Goal: Use online tool/utility

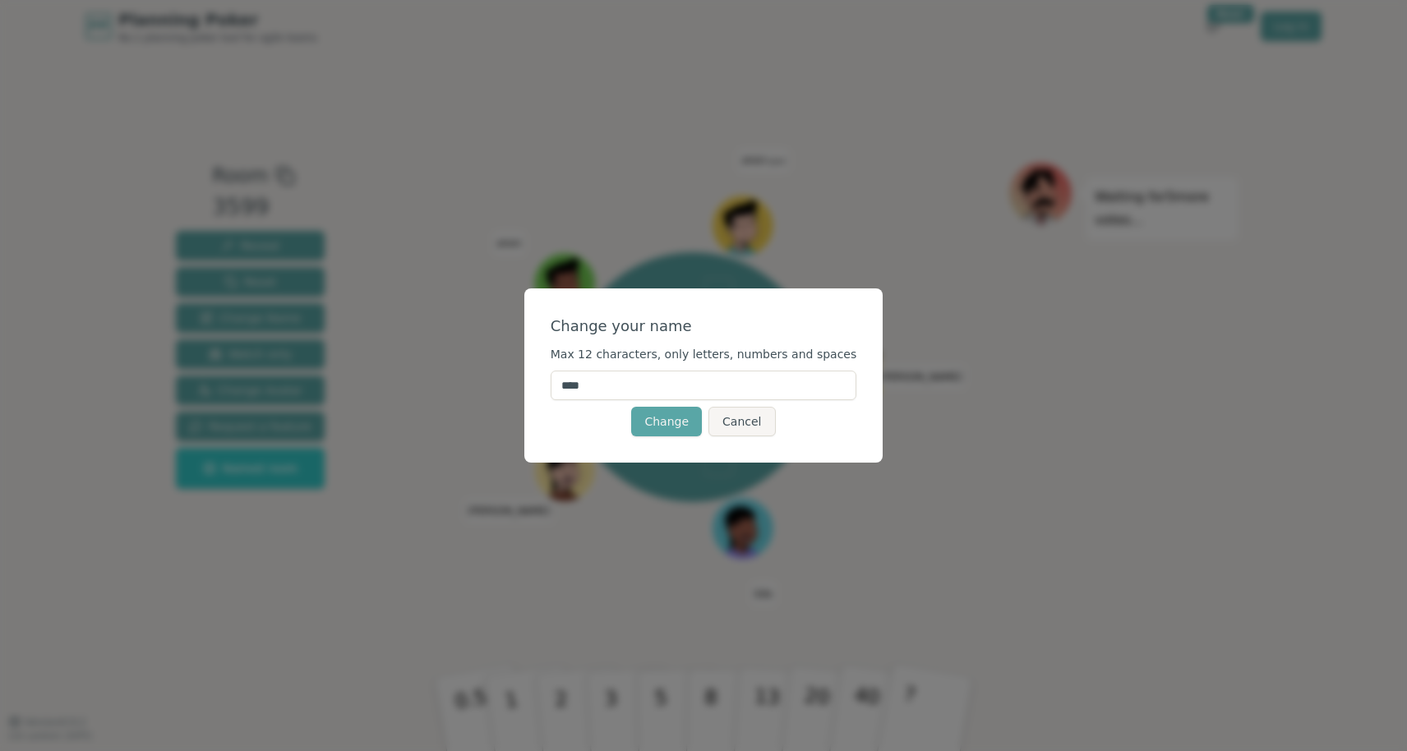
click at [705, 391] on input "****" at bounding box center [704, 386] width 307 height 30
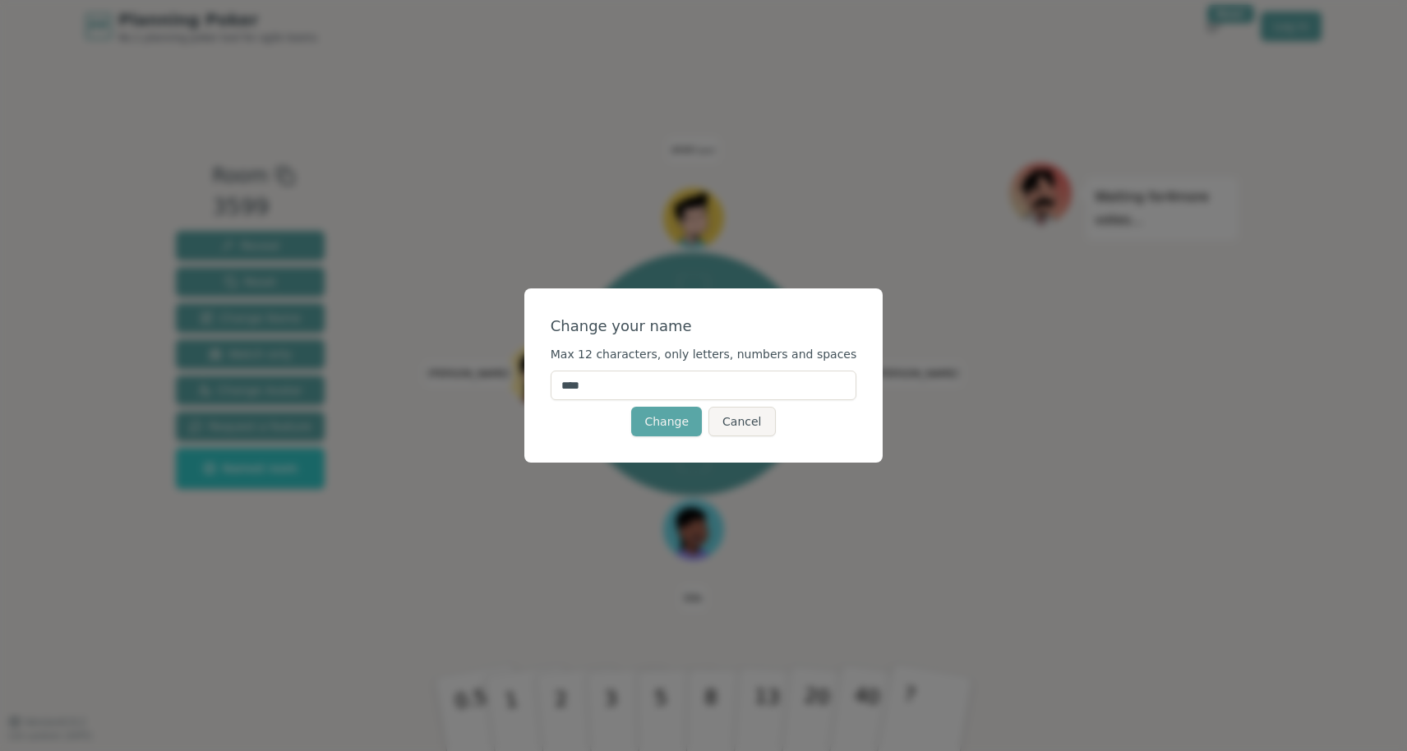
click at [705, 391] on input "****" at bounding box center [704, 386] width 307 height 30
type input "*******"
click at [670, 421] on button "Change" at bounding box center [666, 422] width 71 height 30
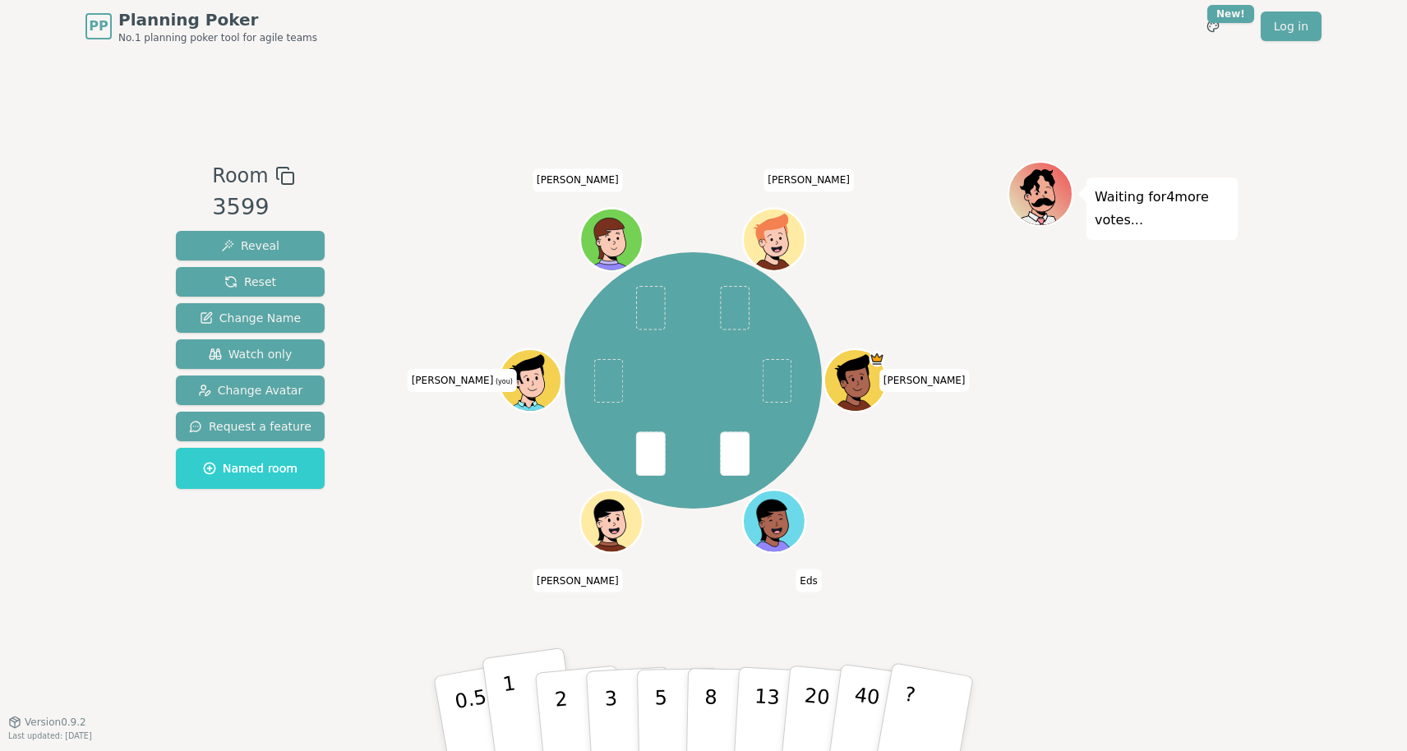
click at [523, 706] on button "1" at bounding box center [531, 714] width 98 height 133
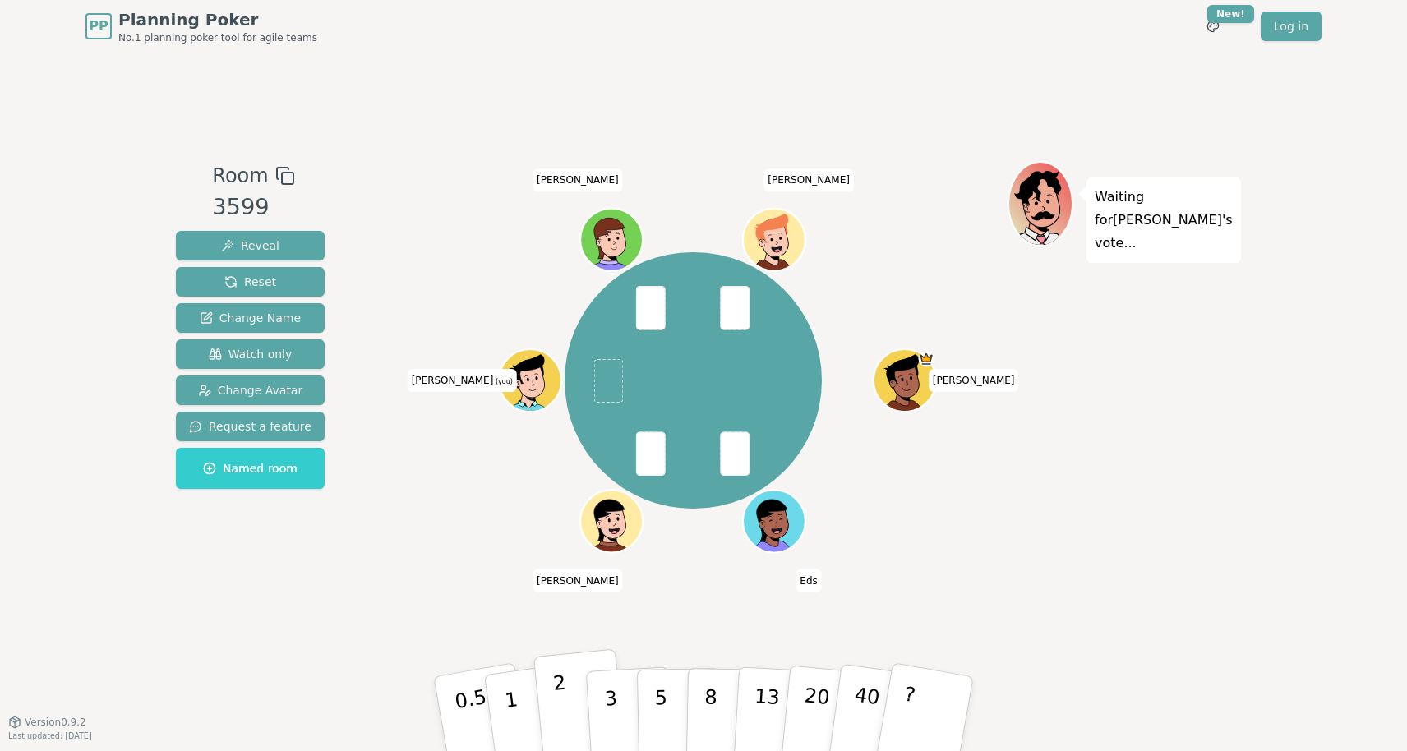
click at [559, 704] on button "2" at bounding box center [580, 714] width 94 height 131
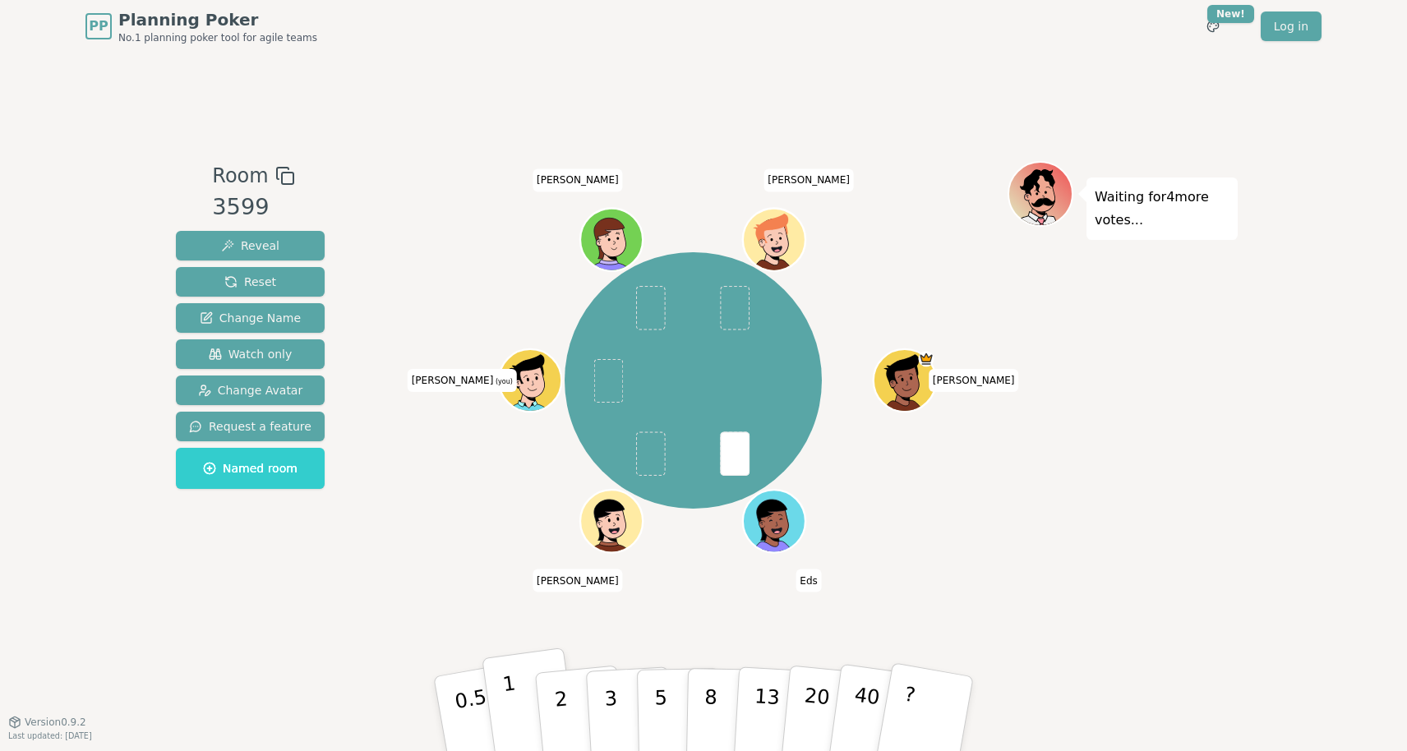
click at [531, 724] on button "1" at bounding box center [531, 714] width 98 height 133
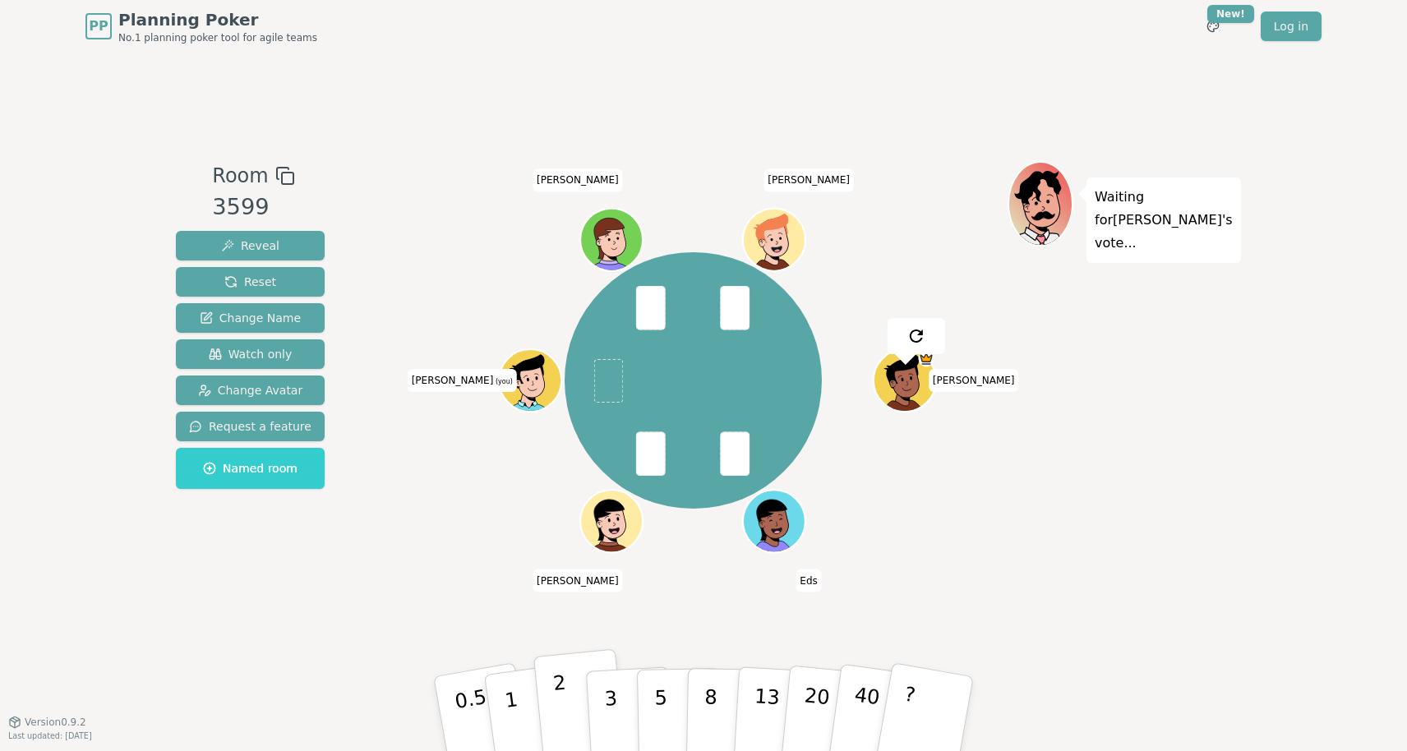
click at [556, 725] on button "2" at bounding box center [580, 714] width 94 height 131
click at [570, 694] on button "2" at bounding box center [580, 714] width 94 height 131
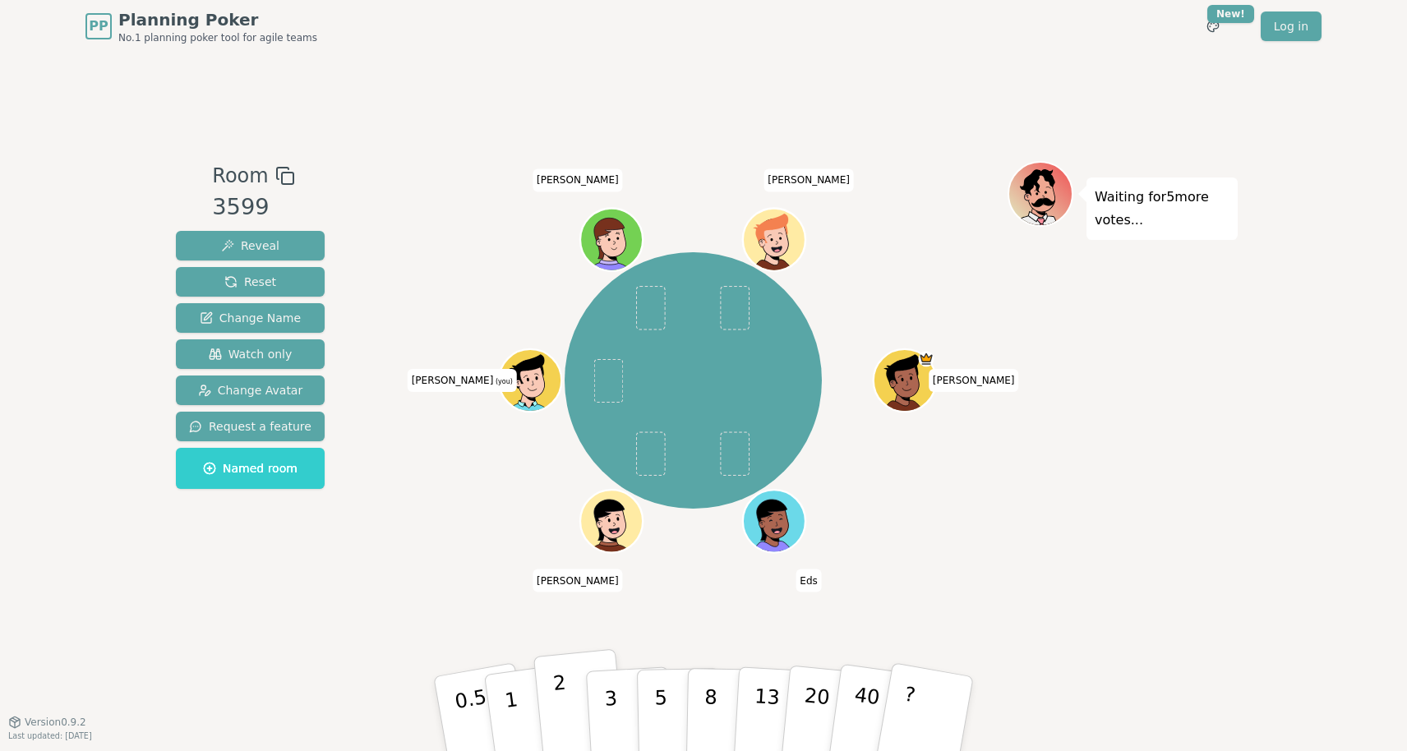
click at [568, 696] on button "2" at bounding box center [580, 714] width 94 height 131
click at [608, 698] on button "3" at bounding box center [630, 714] width 90 height 128
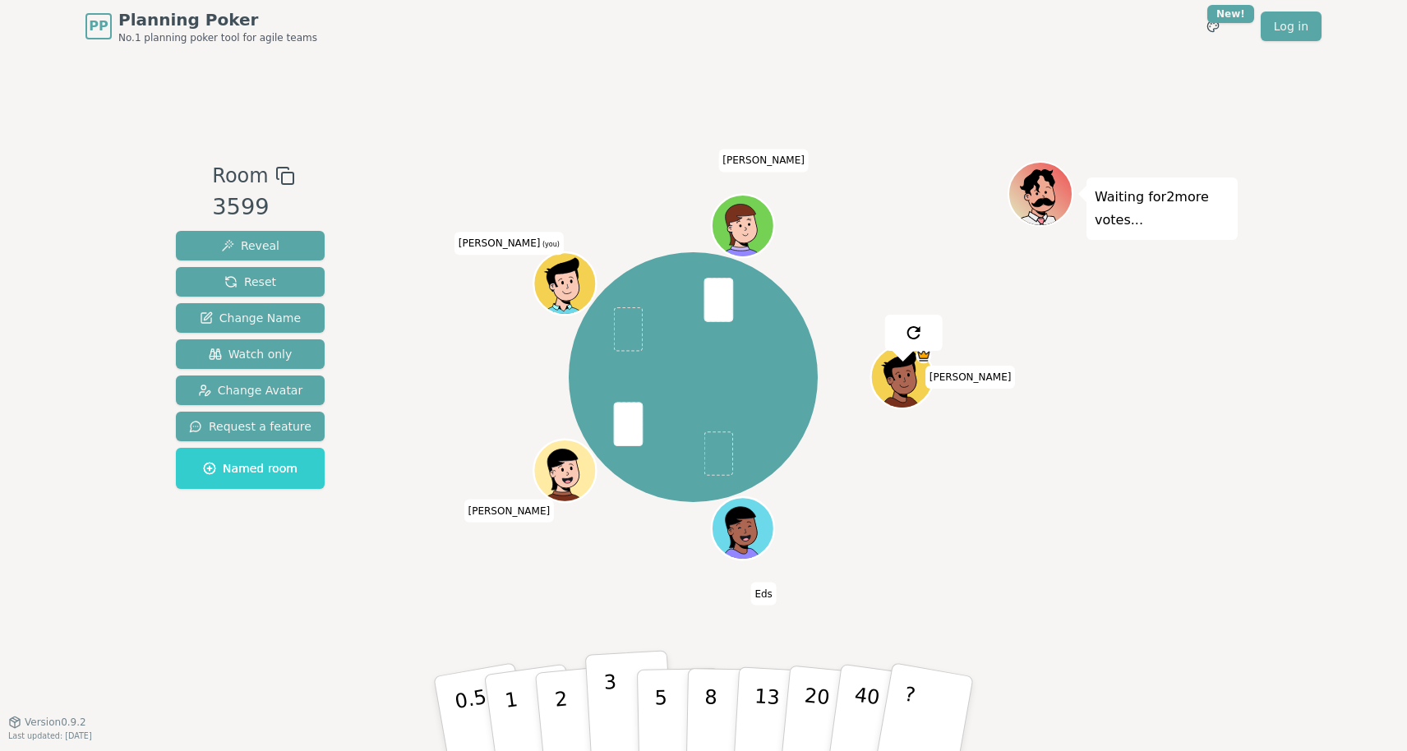
click at [613, 702] on button "3" at bounding box center [630, 714] width 90 height 128
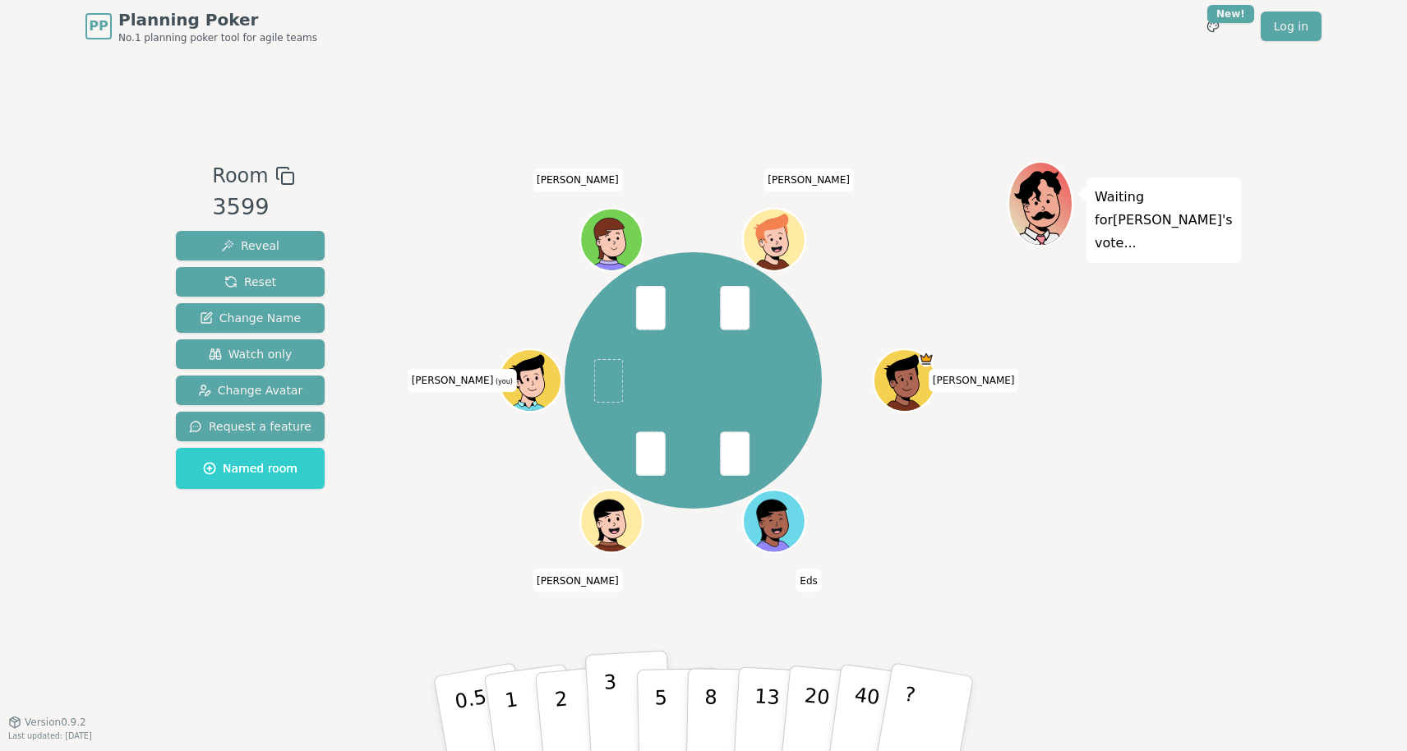
click at [599, 708] on button "3" at bounding box center [630, 714] width 90 height 128
click at [1099, 275] on div "Waiting for 2 more votes..." at bounding box center [1123, 387] width 230 height 452
click at [571, 701] on button "2" at bounding box center [580, 714] width 94 height 131
click at [558, 700] on button "2" at bounding box center [580, 714] width 94 height 131
click at [607, 724] on button "3" at bounding box center [630, 714] width 90 height 128
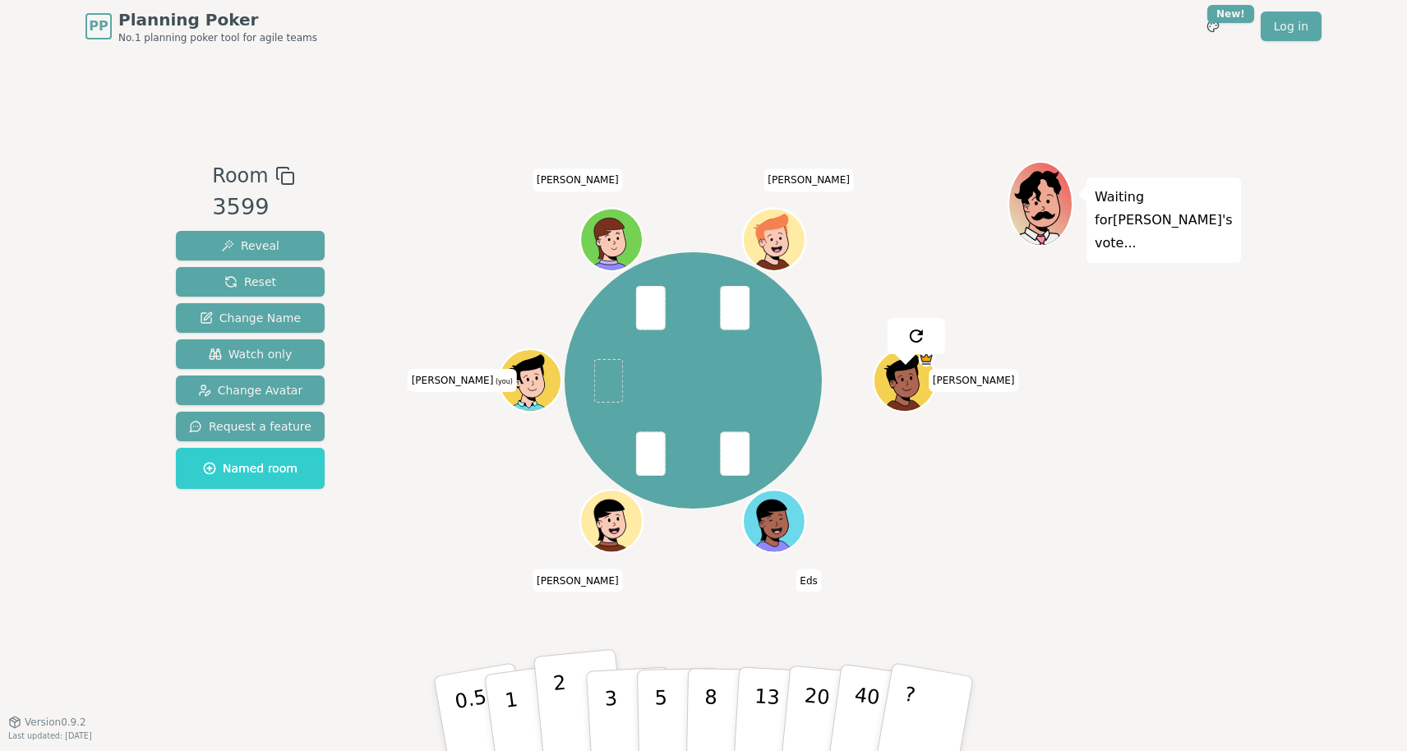
click at [565, 694] on button "2" at bounding box center [580, 714] width 94 height 131
